Goal: Task Accomplishment & Management: Use online tool/utility

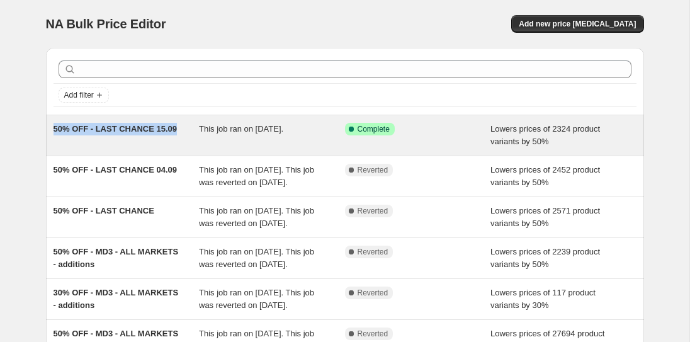
drag, startPoint x: 50, startPoint y: 127, endPoint x: 179, endPoint y: 128, distance: 128.4
click at [179, 128] on div "50% OFF - LAST CHANCE 15.09 This job ran on [DATE]. Success Complete Complete L…" at bounding box center [345, 135] width 598 height 40
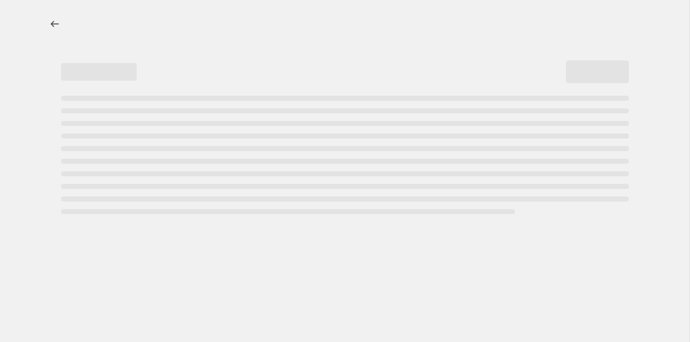
select select "percentage"
select select "collection"
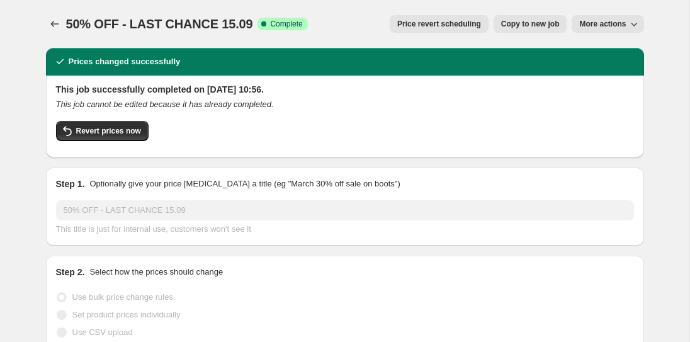
click at [166, 23] on span "50% OFF - LAST CHANCE 15.09" at bounding box center [159, 24] width 187 height 14
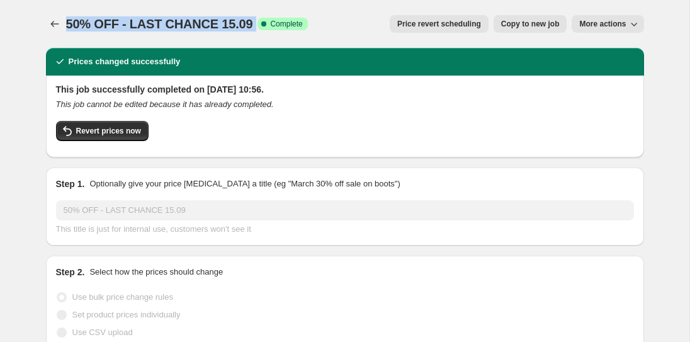
click at [166, 23] on span "50% OFF - LAST CHANCE 15.09" at bounding box center [159, 24] width 187 height 14
copy span "50% OFF - LAST CHANCE 15.09"
click at [56, 26] on icon "Price change jobs" at bounding box center [54, 24] width 13 height 13
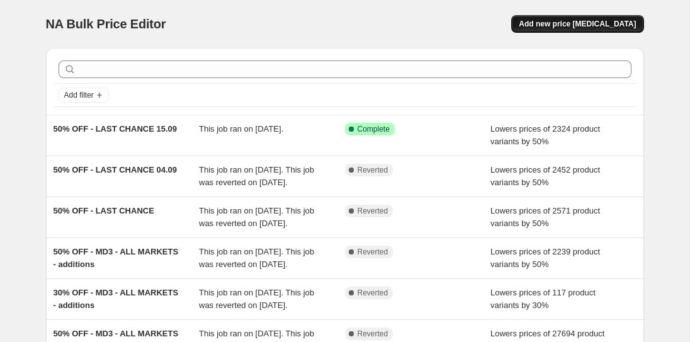
click at [576, 28] on span "Add new price [MEDICAL_DATA]" at bounding box center [577, 24] width 117 height 10
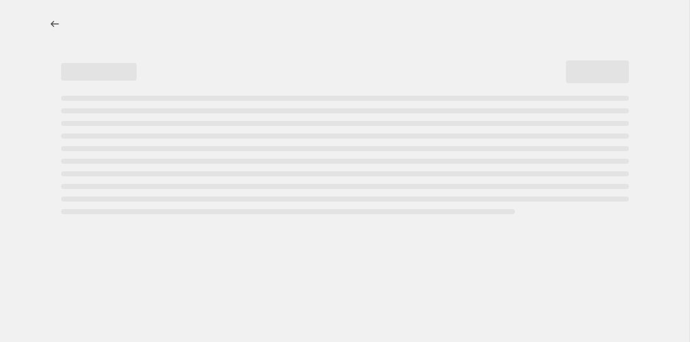
select select "percentage"
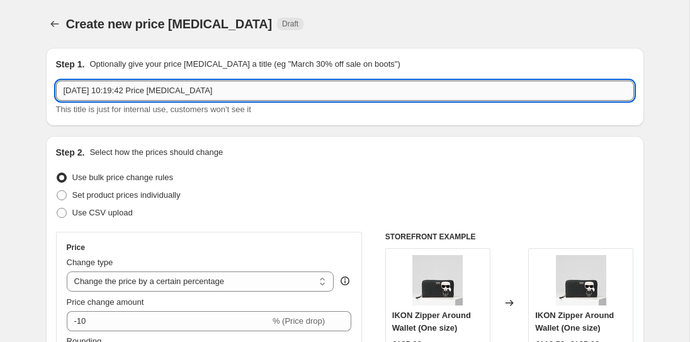
click at [190, 92] on input "[DATE] 10:19:42 Price [MEDICAL_DATA]" at bounding box center [345, 91] width 578 height 20
paste input "a2w20043999"
click at [239, 82] on input "a2w20043999" at bounding box center [345, 91] width 578 height 20
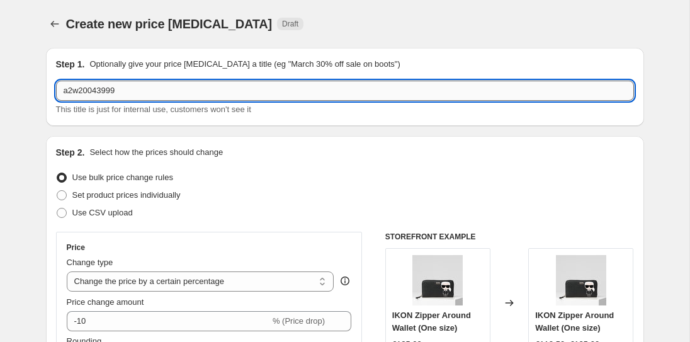
click at [239, 82] on input "a2w20043999" at bounding box center [345, 91] width 578 height 20
paste input "50% OFF - LAST CHANCE 15.0"
click at [180, 91] on input "50% OFF - LAST CHANCE 15.09 GB" at bounding box center [345, 91] width 578 height 20
click at [190, 93] on input "50% OFF - LAST CHANCE 17.09 GB" at bounding box center [345, 91] width 578 height 20
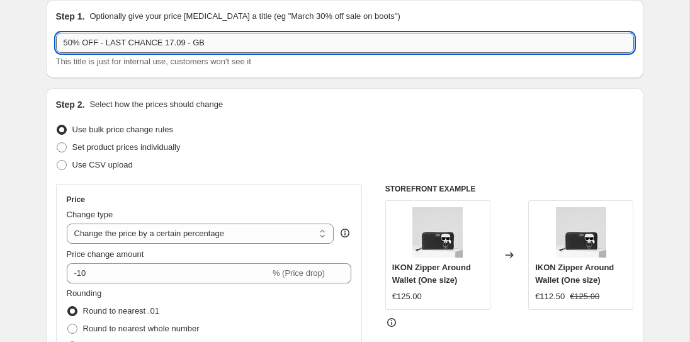
scroll to position [49, 0]
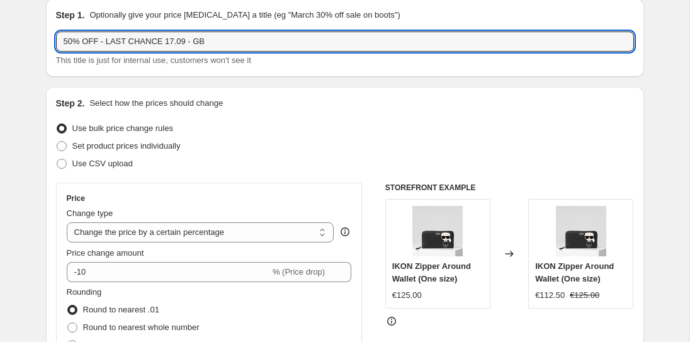
type input "50% OFF - LAST CHANCE 17.09 - GB"
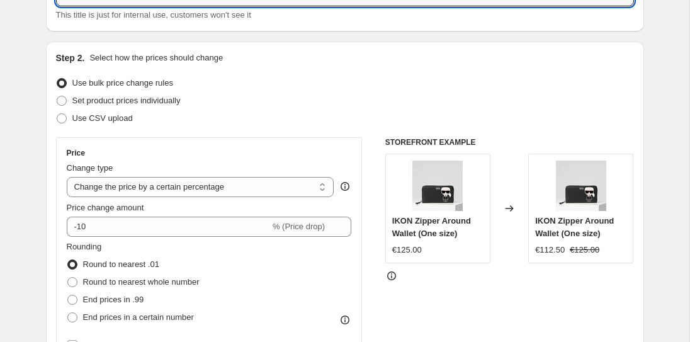
scroll to position [115, 0]
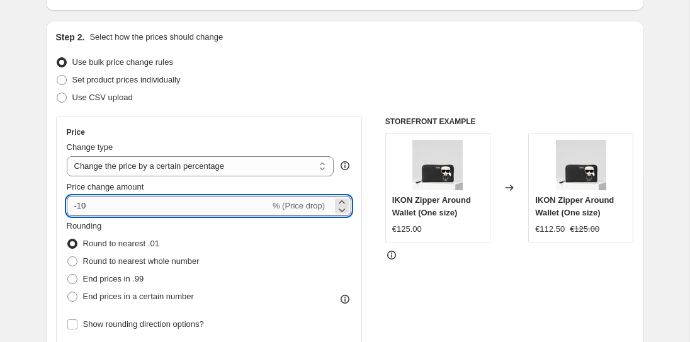
click at [82, 203] on input "-10" at bounding box center [168, 206] width 203 height 20
type input "-50"
click at [120, 258] on span "Round to nearest whole number" at bounding box center [141, 260] width 116 height 9
click at [68, 257] on input "Round to nearest whole number" at bounding box center [67, 256] width 1 height 1
radio input "true"
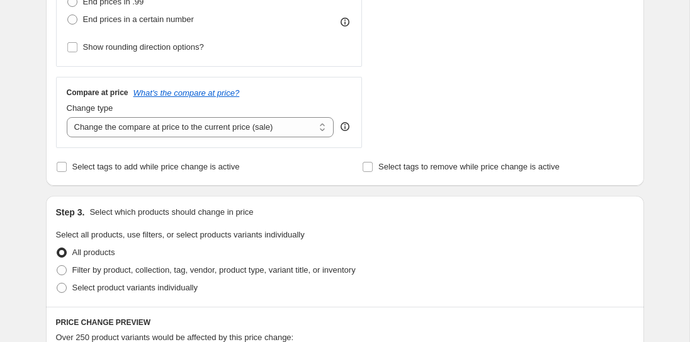
scroll to position [393, 0]
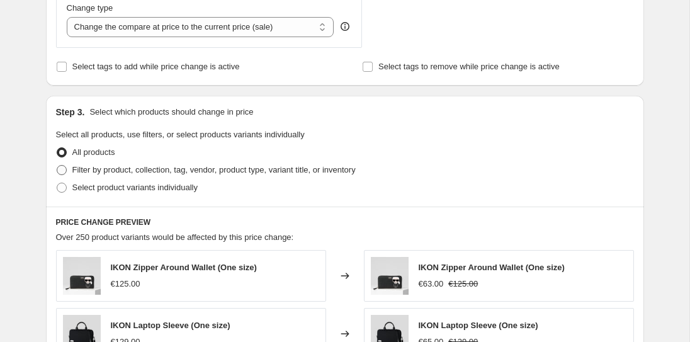
click at [167, 168] on span "Filter by product, collection, tag, vendor, product type, variant title, or inv…" at bounding box center [213, 169] width 283 height 9
click at [57, 166] on input "Filter by product, collection, tag, vendor, product type, variant title, or inv…" at bounding box center [57, 165] width 1 height 1
radio input "true"
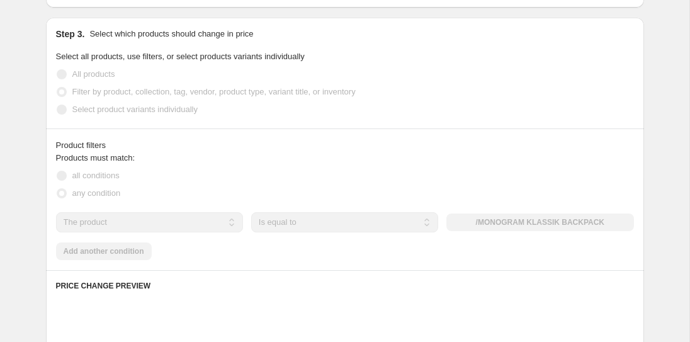
scroll to position [592, 0]
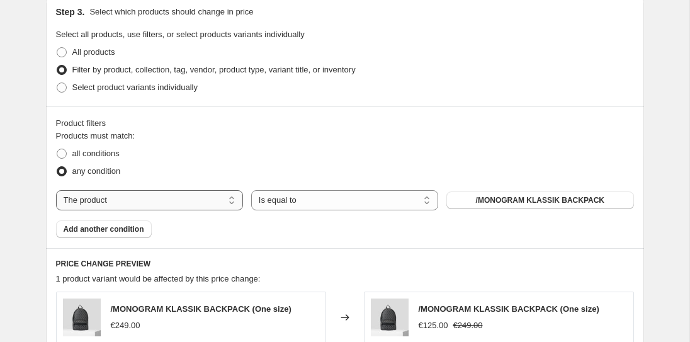
click at [144, 198] on select "The product The product's collection The product's tag The product's vendor The…" at bounding box center [149, 200] width 187 height 20
select select "collection"
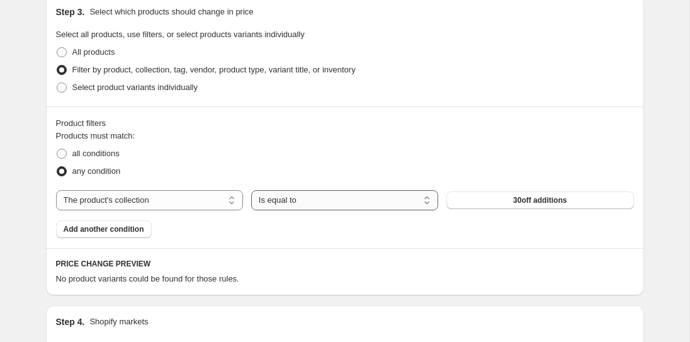
click at [289, 200] on select "Is equal to Is not equal to" at bounding box center [344, 200] width 187 height 20
click at [531, 202] on span "30off additions" at bounding box center [540, 200] width 54 height 10
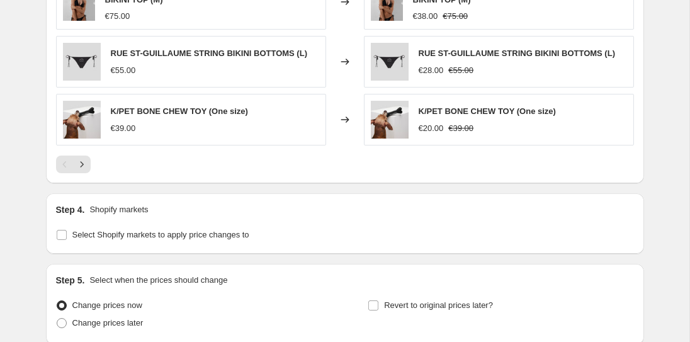
scroll to position [1044, 0]
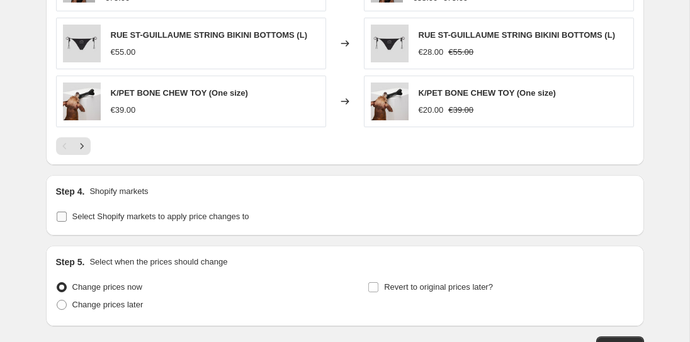
click at [249, 213] on span "Select Shopify markets to apply price changes to" at bounding box center [160, 216] width 177 height 9
click at [67, 213] on input "Select Shopify markets to apply price changes to" at bounding box center [62, 217] width 10 height 10
checkbox input "true"
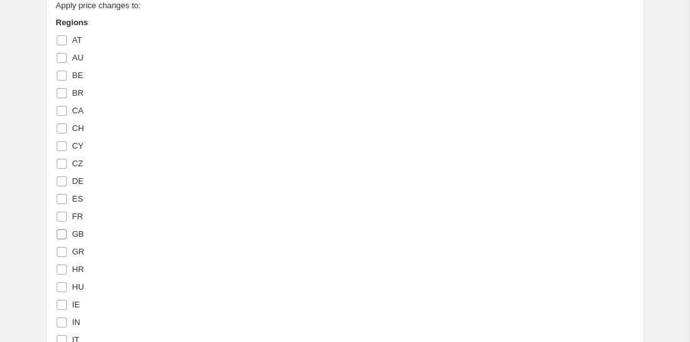
click at [63, 234] on input "GB" at bounding box center [62, 234] width 10 height 10
checkbox input "true"
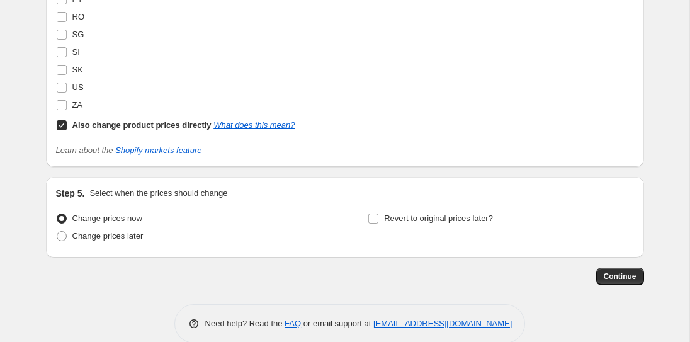
scroll to position [1815, 0]
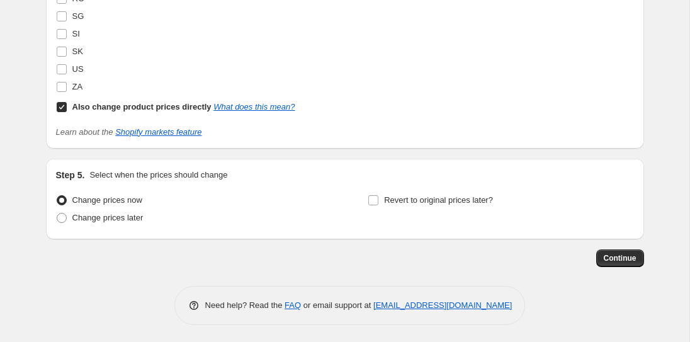
click at [64, 106] on input "Also change product prices directly What does this mean?" at bounding box center [62, 107] width 10 height 10
checkbox input "false"
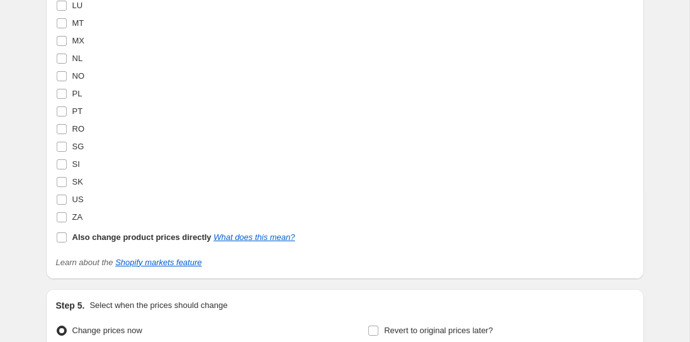
scroll to position [1797, 0]
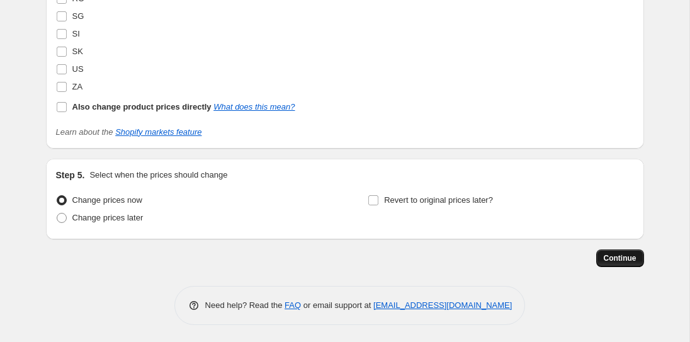
click at [614, 256] on span "Continue" at bounding box center [620, 258] width 33 height 10
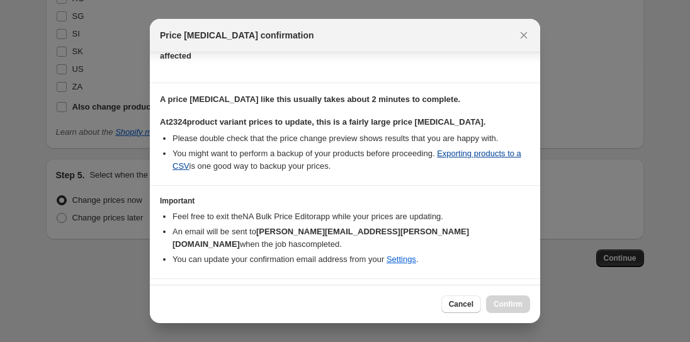
scroll to position [225, 0]
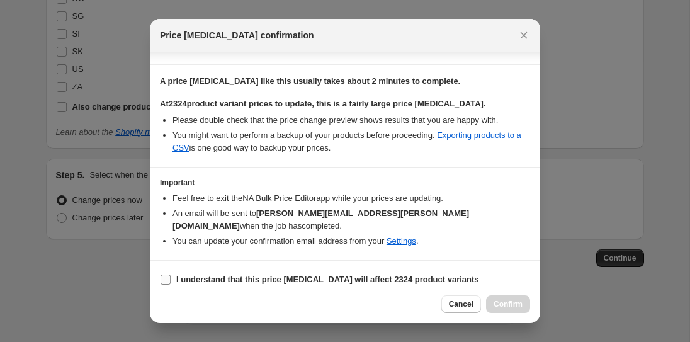
click at [162, 274] on input "I understand that this price [MEDICAL_DATA] will affect 2324 product variants" at bounding box center [166, 279] width 10 height 10
checkbox input "true"
click at [500, 301] on span "Confirm" at bounding box center [508, 304] width 29 height 10
